Goal: Check status: Check status

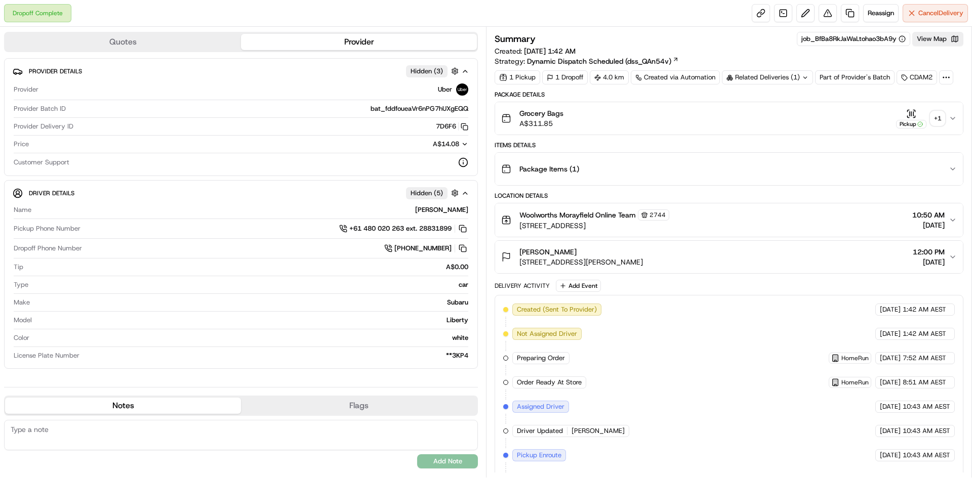
click at [933, 122] on div "+ 1" at bounding box center [937, 118] width 14 height 14
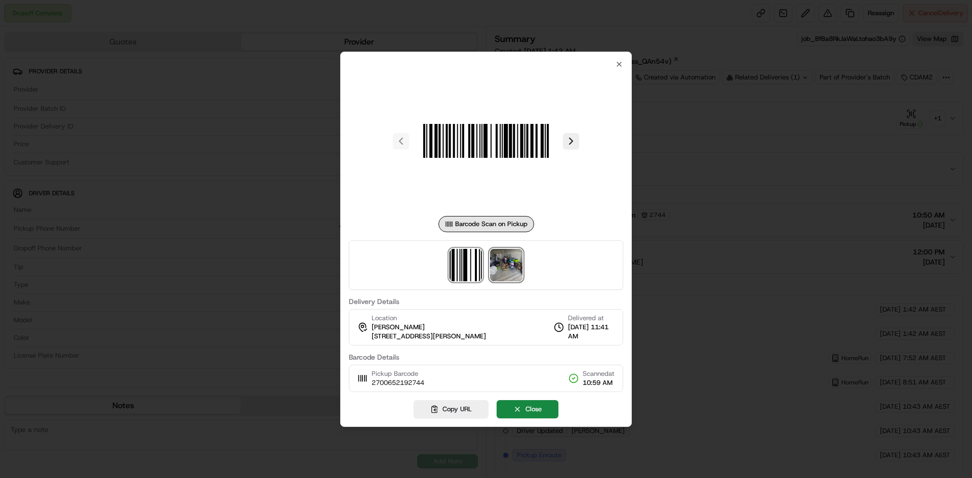
click at [510, 265] on img at bounding box center [506, 265] width 32 height 32
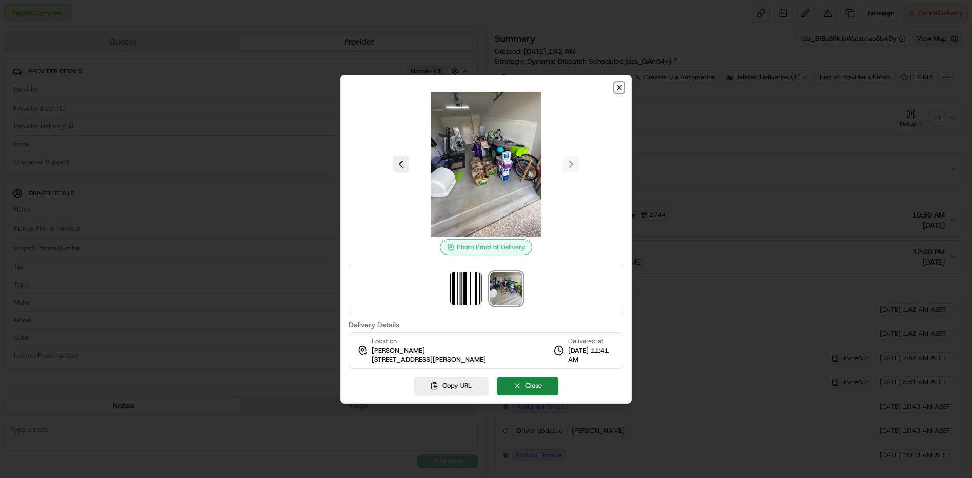
click at [620, 90] on icon "button" at bounding box center [619, 88] width 8 height 8
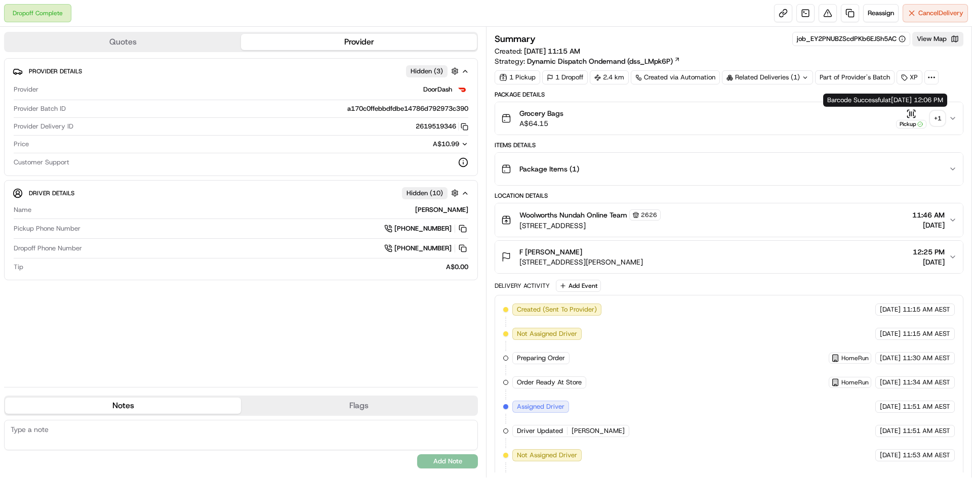
click at [936, 120] on div "+ 1" at bounding box center [937, 118] width 14 height 14
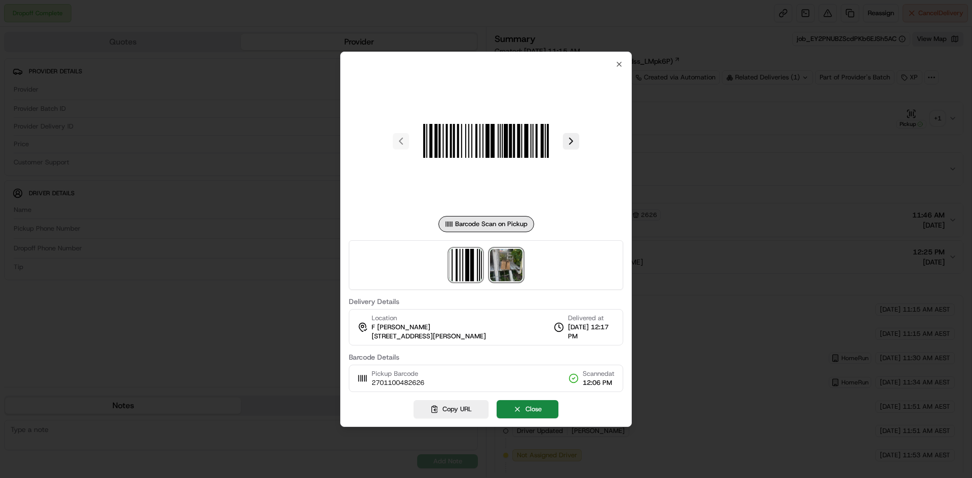
click at [517, 273] on img at bounding box center [506, 265] width 32 height 32
